Goal: Task Accomplishment & Management: Manage account settings

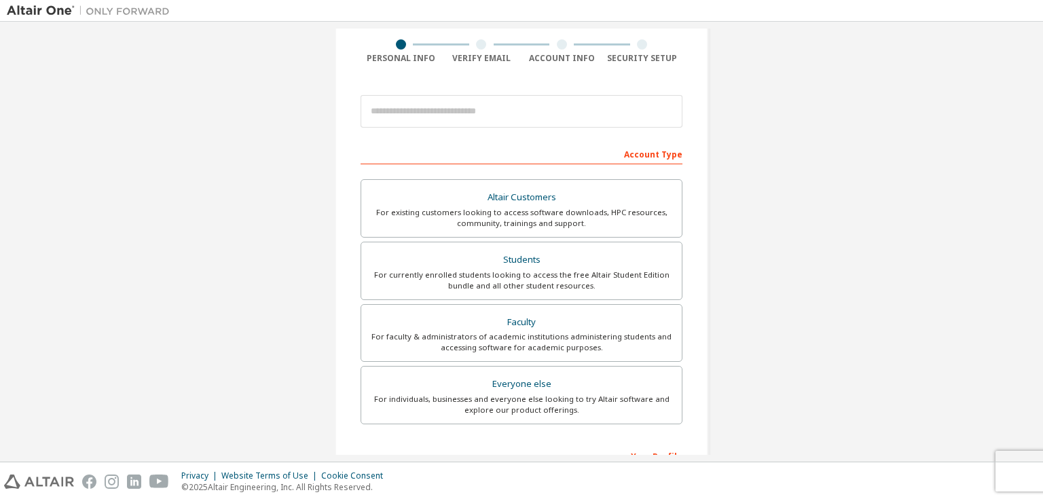
scroll to position [136, 0]
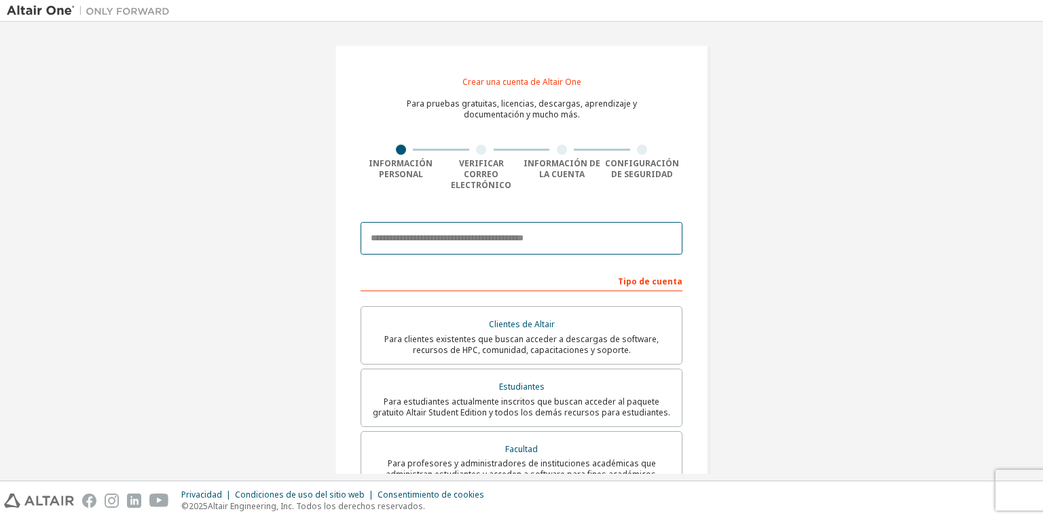
click at [421, 222] on input "email" at bounding box center [522, 238] width 322 height 33
type input "**********"
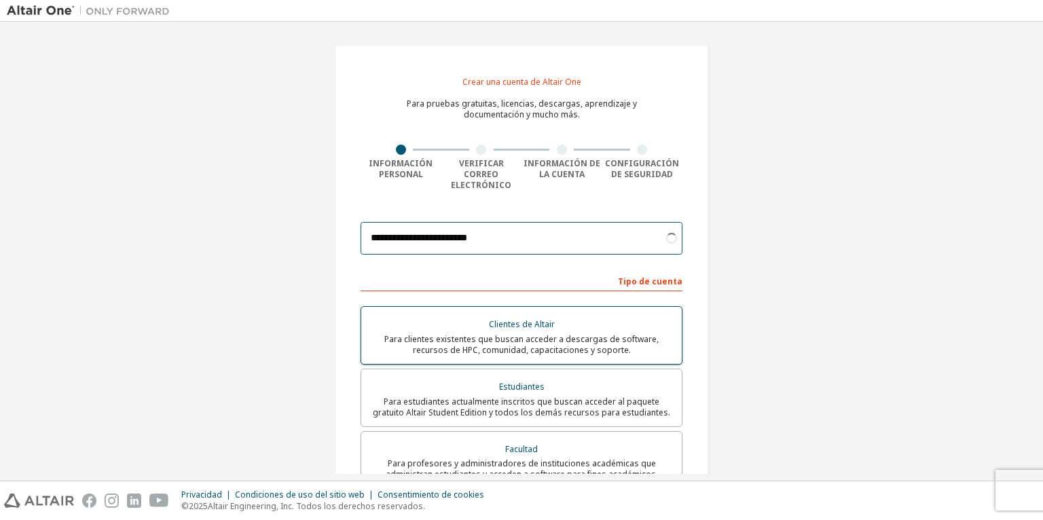
scroll to position [68, 0]
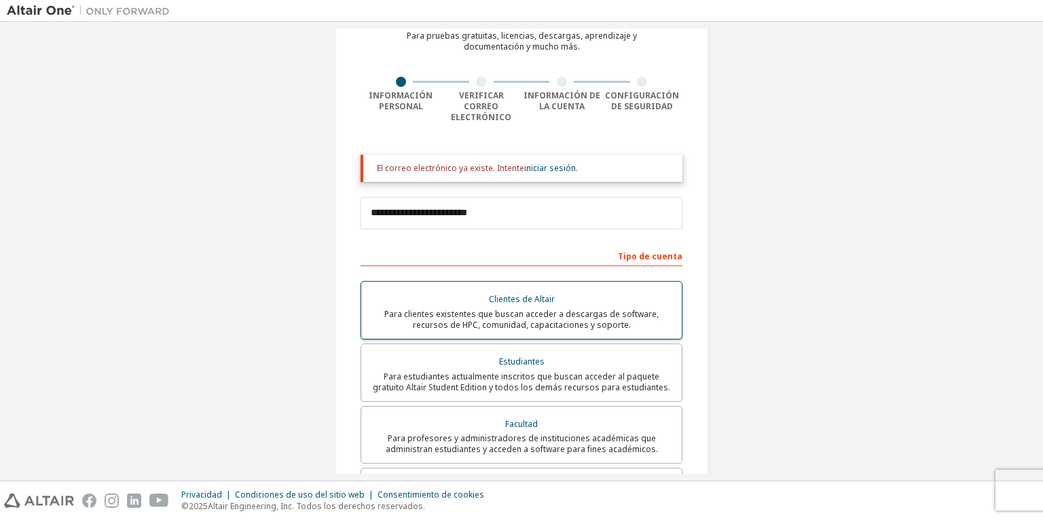
click at [454, 320] on label "Clientes de Altair Para clientes existentes que buscan acceder a descargas de s…" at bounding box center [522, 310] width 322 height 58
click at [458, 344] on label "Estudiantes Para estudiantes actualmente inscritos que buscan acceder al paquet…" at bounding box center [522, 373] width 322 height 58
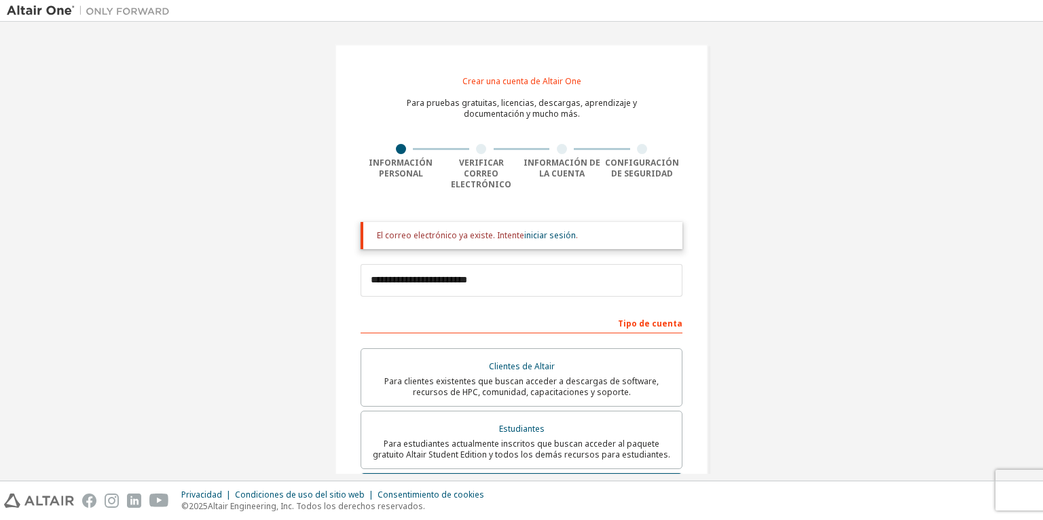
scroll to position [0, 0]
click at [531, 230] on font "iniciar sesión" at bounding box center [550, 236] width 52 height 12
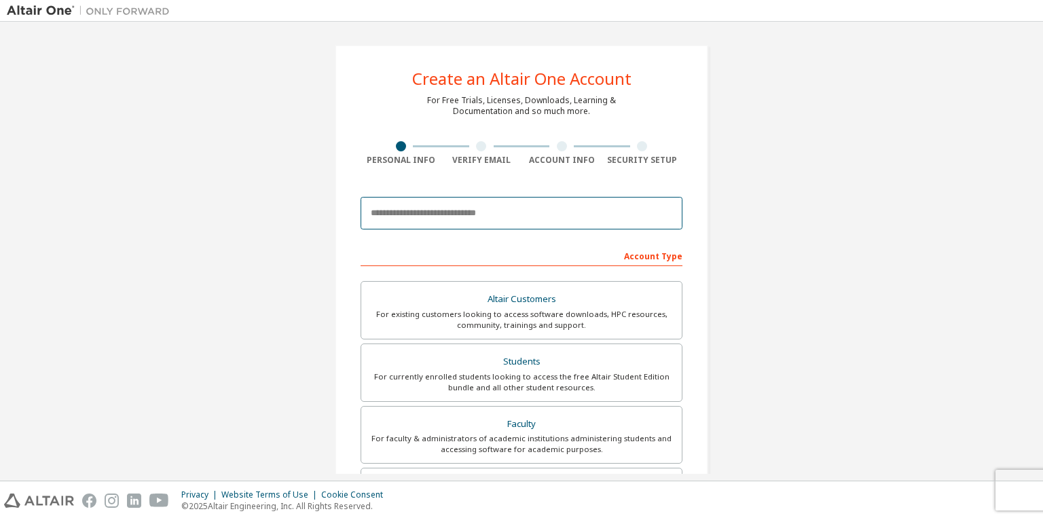
click at [486, 209] on input "email" at bounding box center [522, 213] width 322 height 33
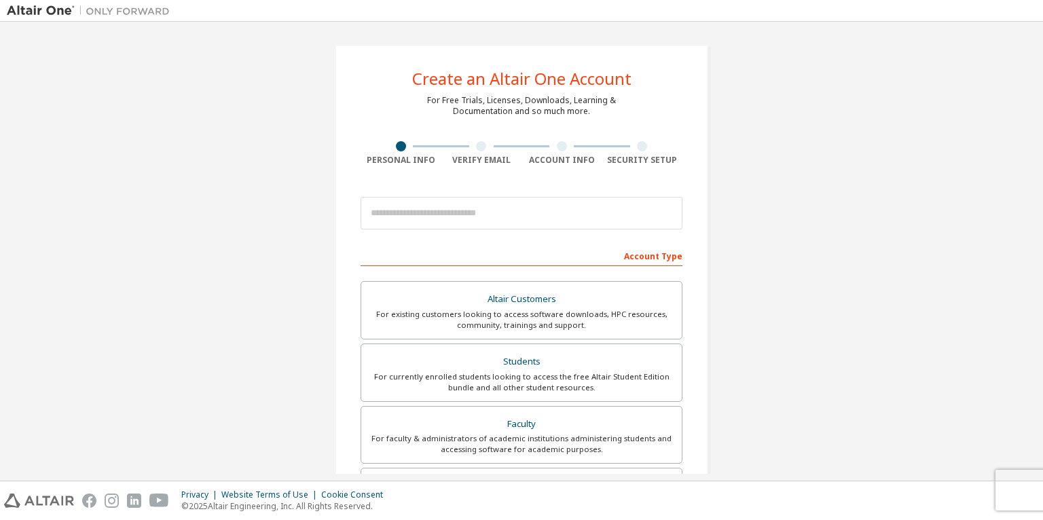
drag, startPoint x: 630, startPoint y: 248, endPoint x: 623, endPoint y: 248, distance: 7.5
click at [630, 248] on div "Account Type" at bounding box center [522, 255] width 322 height 22
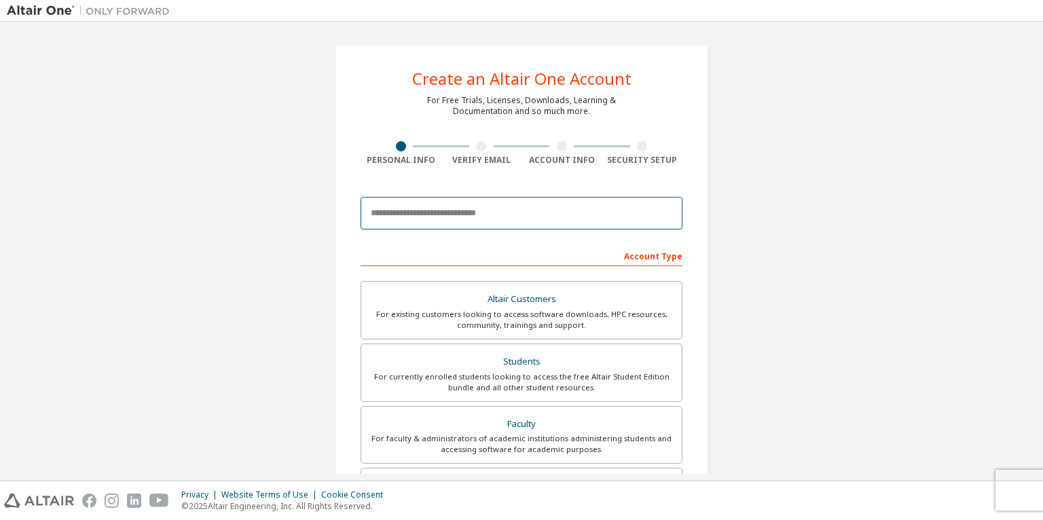
click at [498, 222] on input "email" at bounding box center [522, 213] width 322 height 33
type input "**********"
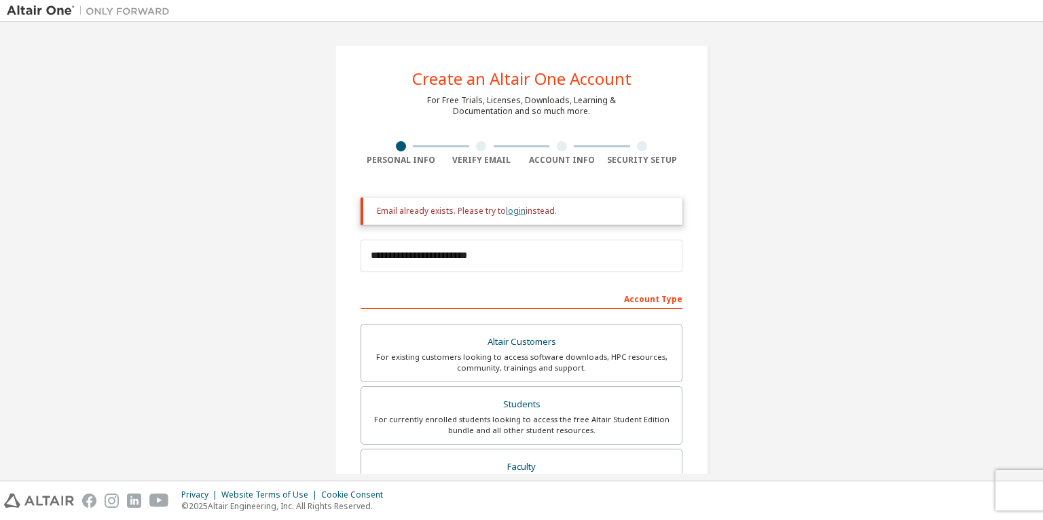
click at [506, 213] on link "login" at bounding box center [516, 211] width 20 height 12
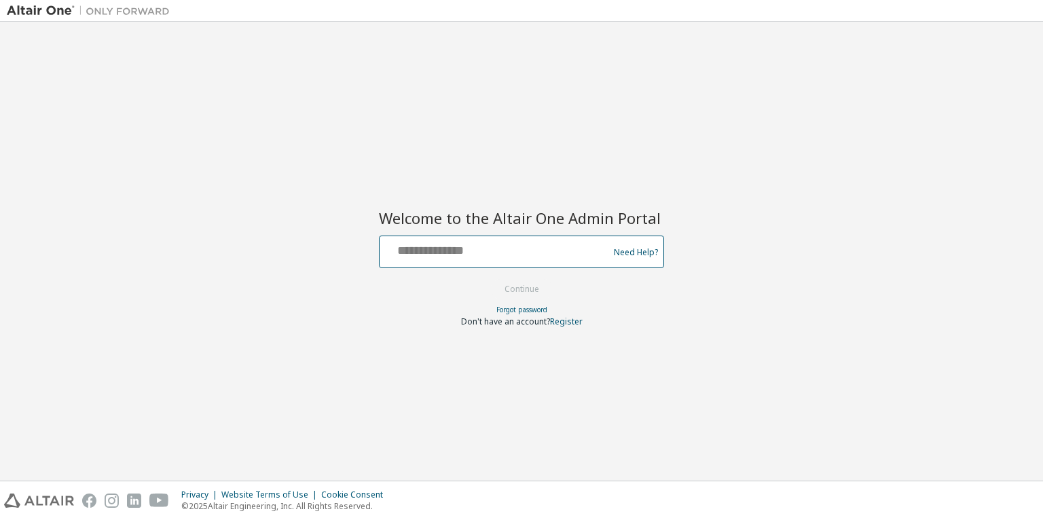
click at [440, 248] on input "text" at bounding box center [496, 249] width 222 height 20
type input "**********"
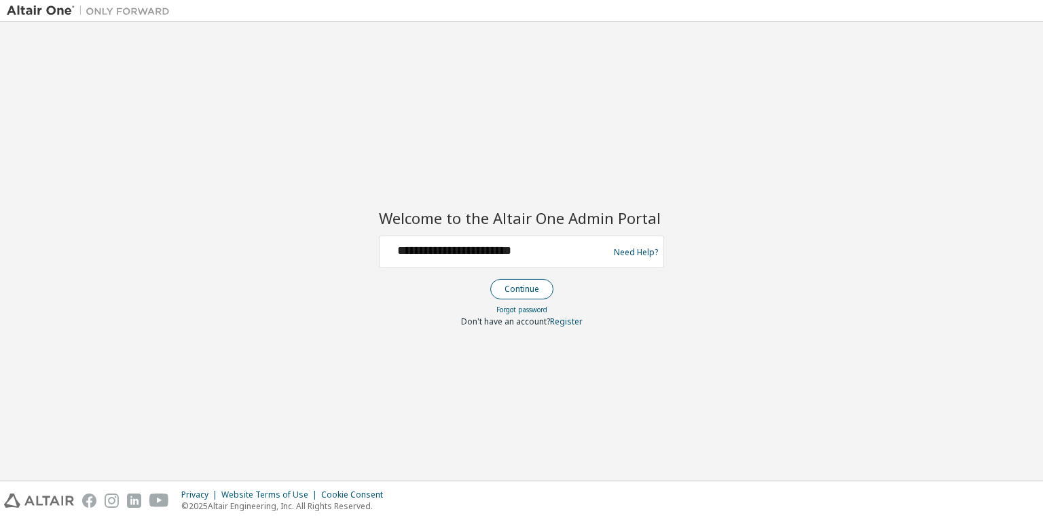
click at [515, 284] on button "Continue" at bounding box center [521, 289] width 63 height 20
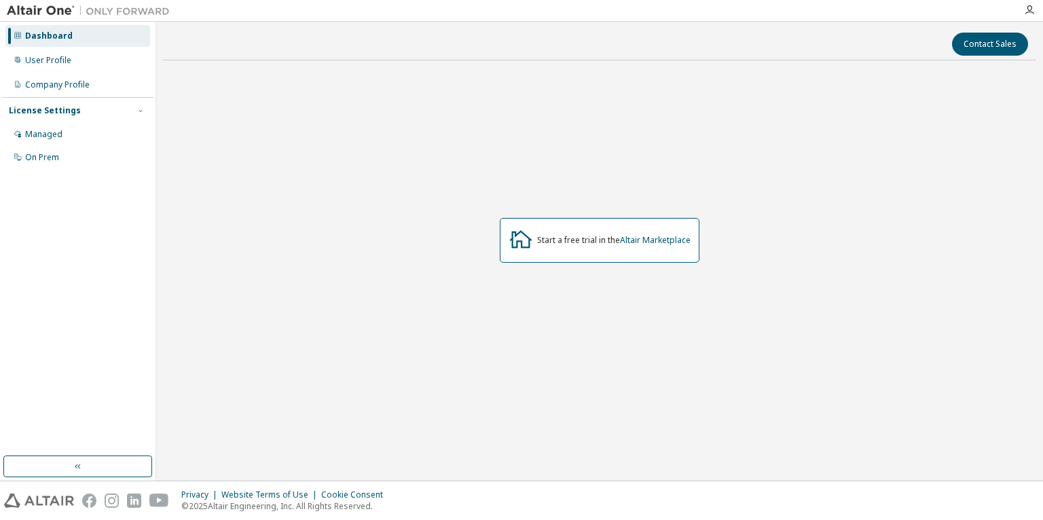
click at [594, 237] on div "Start a free trial in the Altair Marketplace" at bounding box center [613, 240] width 153 height 11
